Goal: Task Accomplishment & Management: Complete application form

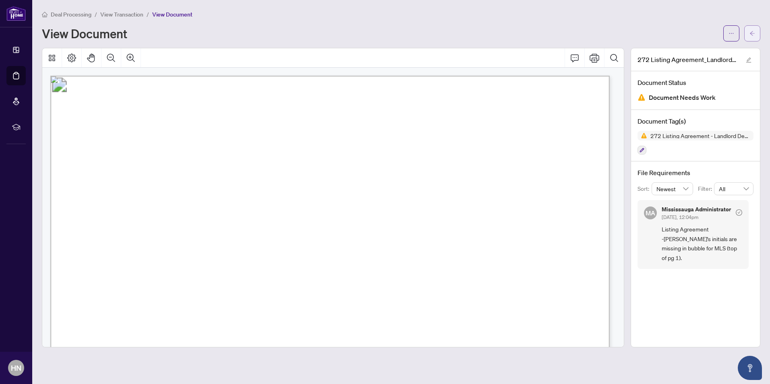
click at [753, 33] on icon "arrow-left" at bounding box center [753, 34] width 6 height 6
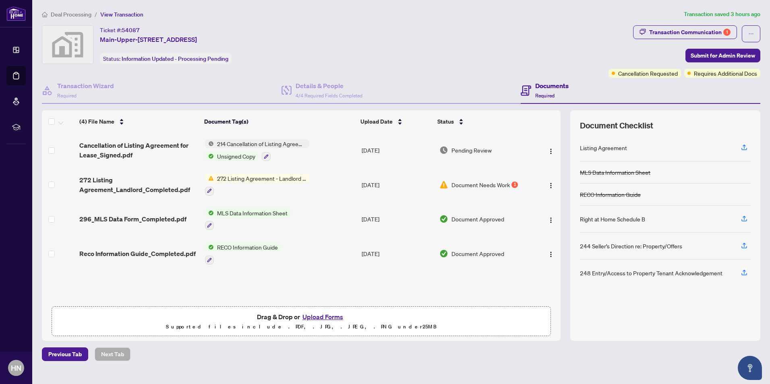
click at [323, 315] on button "Upload Forms" at bounding box center [323, 317] width 46 height 10
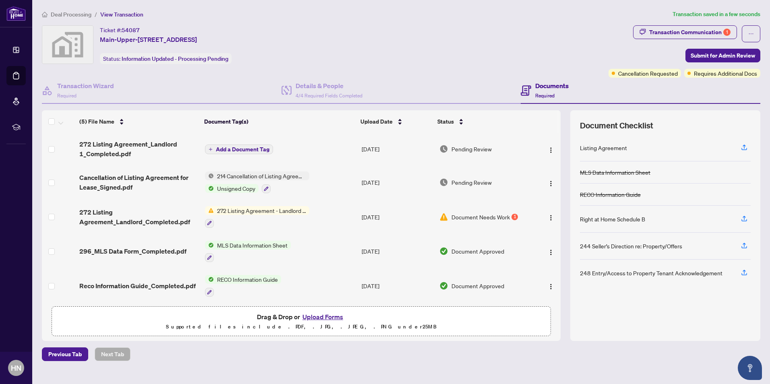
click at [233, 151] on span "Add a Document Tag" at bounding box center [243, 150] width 54 height 6
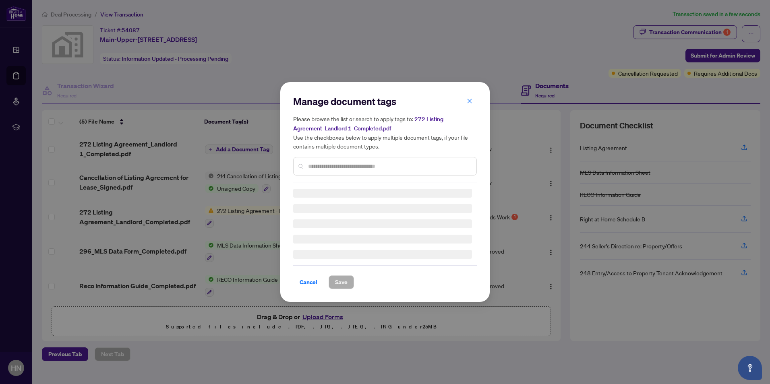
click at [319, 165] on input "text" at bounding box center [389, 166] width 162 height 9
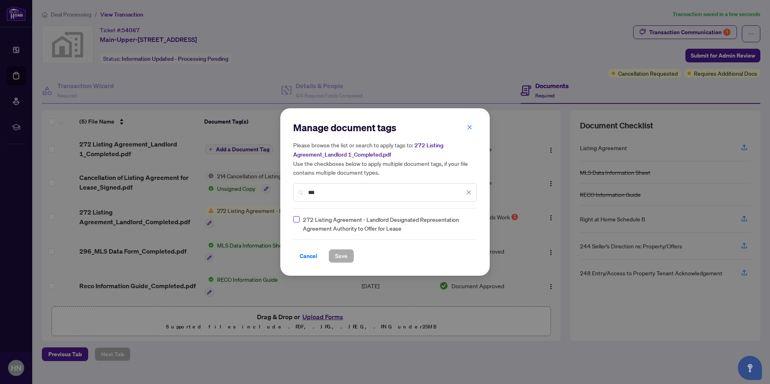
type input "***"
click at [340, 255] on span "Save" at bounding box center [341, 256] width 12 height 13
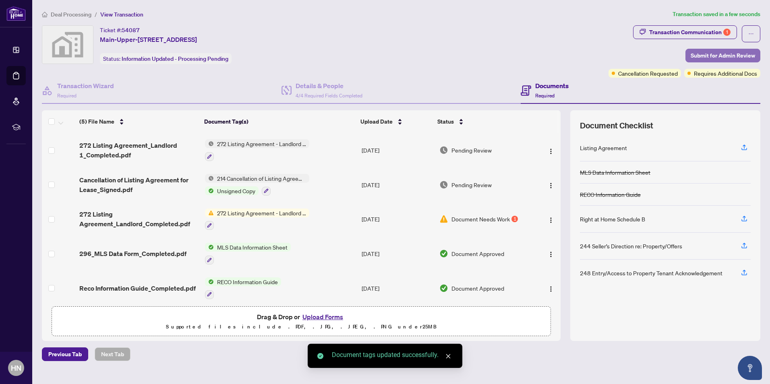
click at [707, 55] on span "Submit for Admin Review" at bounding box center [723, 55] width 64 height 13
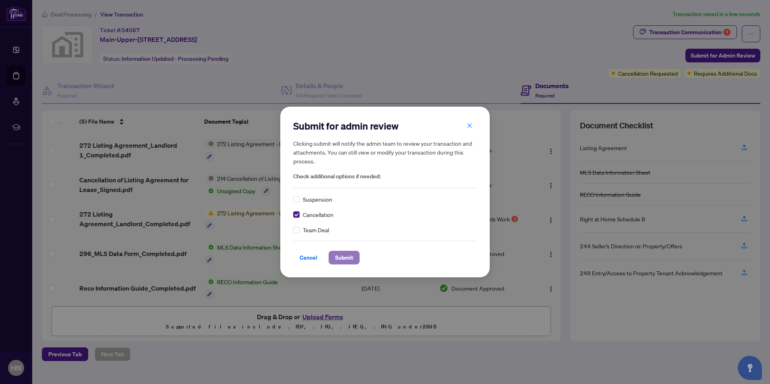
click at [346, 256] on span "Submit" at bounding box center [344, 257] width 18 height 13
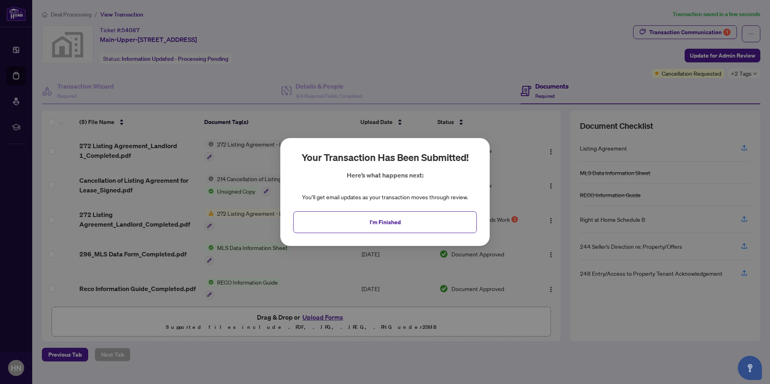
click at [684, 31] on div "Your transaction has been submitted! Here’s what happens next: You’ll get email…" at bounding box center [385, 192] width 770 height 384
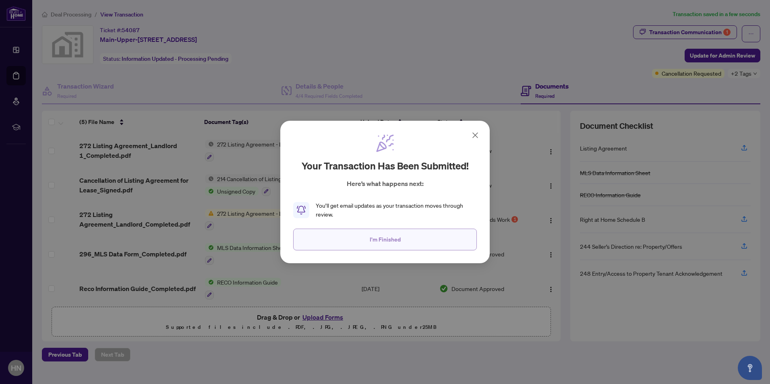
click at [387, 239] on span "I'm Finished" at bounding box center [385, 239] width 31 height 13
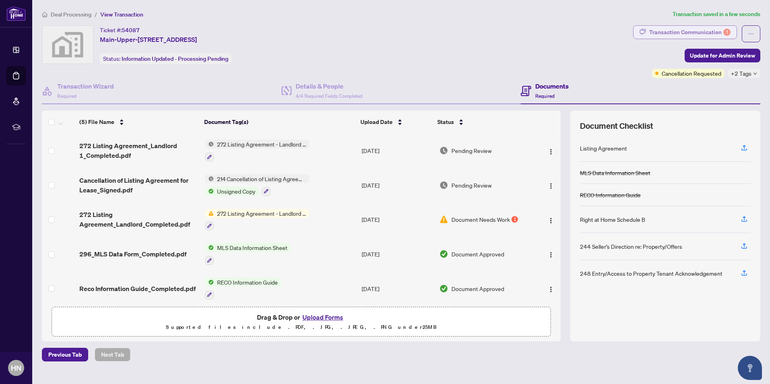
click at [679, 33] on div "Transaction Communication 1" at bounding box center [689, 32] width 81 height 13
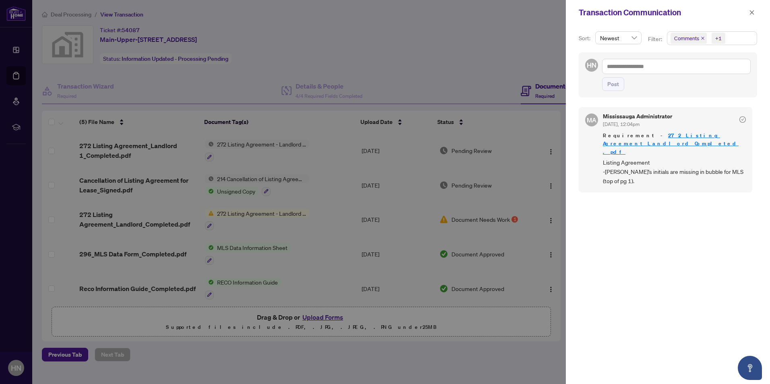
click at [641, 165] on span "Listing Agreement -[PERSON_NAME]'s initials are missing in bubble for MLS (top …" at bounding box center [674, 172] width 143 height 28
click at [754, 10] on icon "close" at bounding box center [752, 13] width 6 height 6
